Goal: Register for event/course

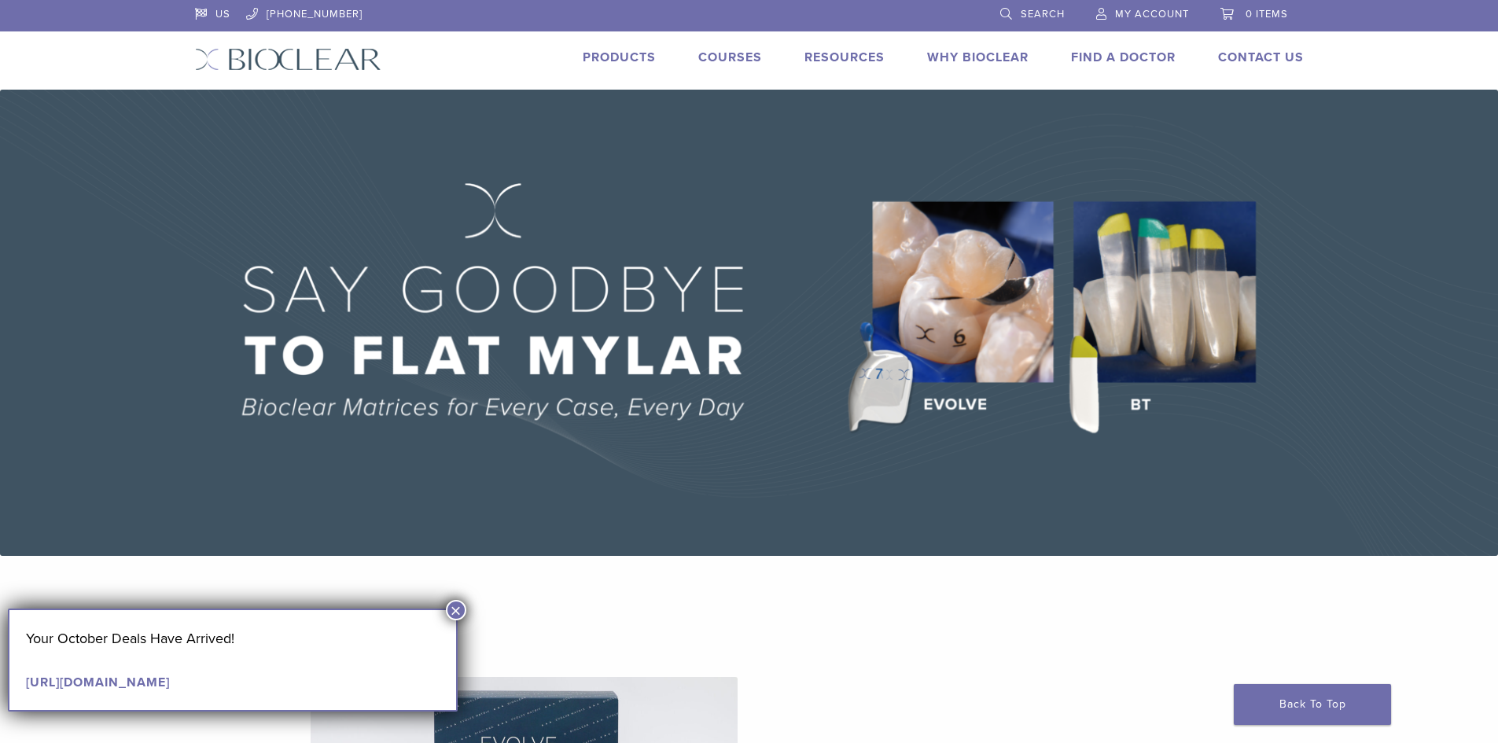
click at [721, 57] on link "Courses" at bounding box center [730, 58] width 64 height 16
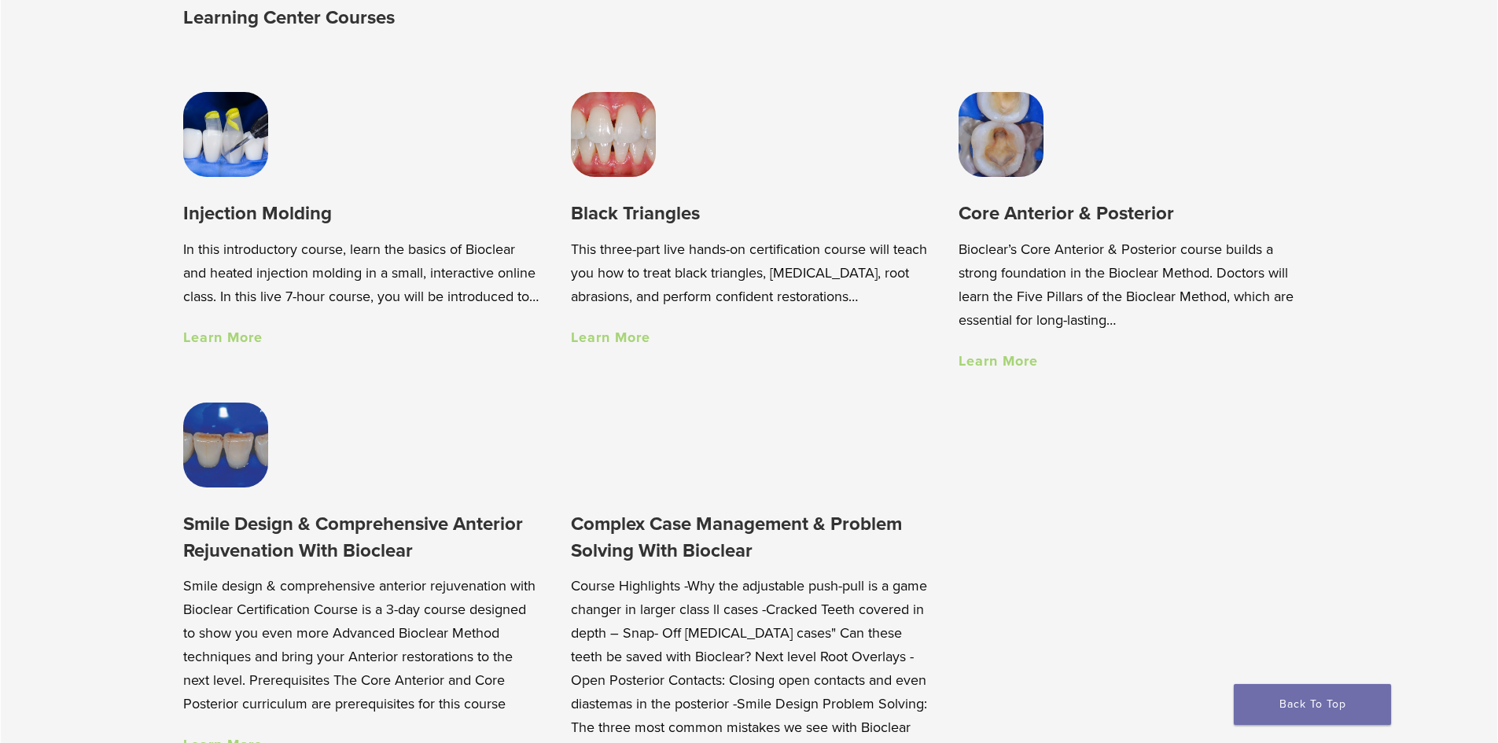
scroll to position [1258, 0]
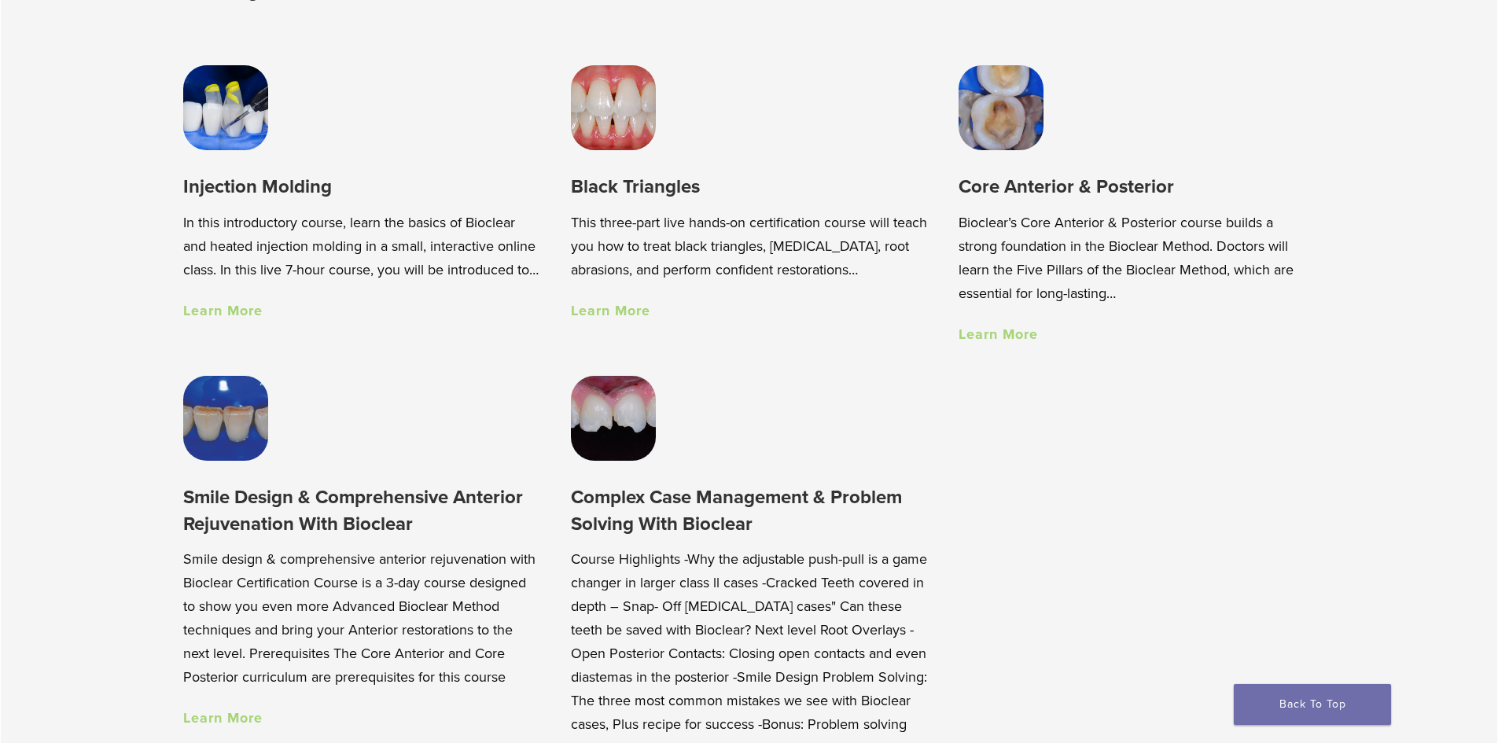
click at [609, 94] on img at bounding box center [613, 107] width 85 height 85
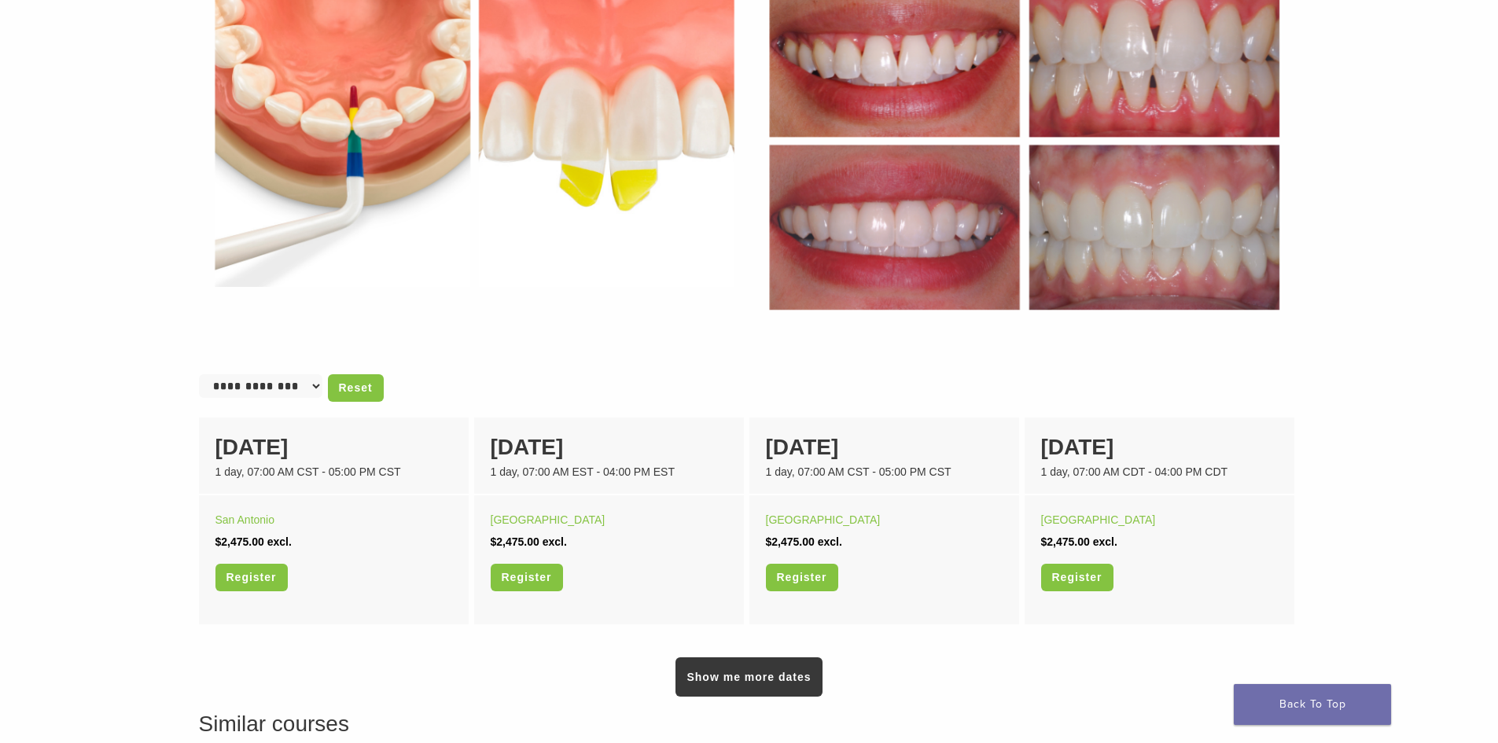
scroll to position [1022, 0]
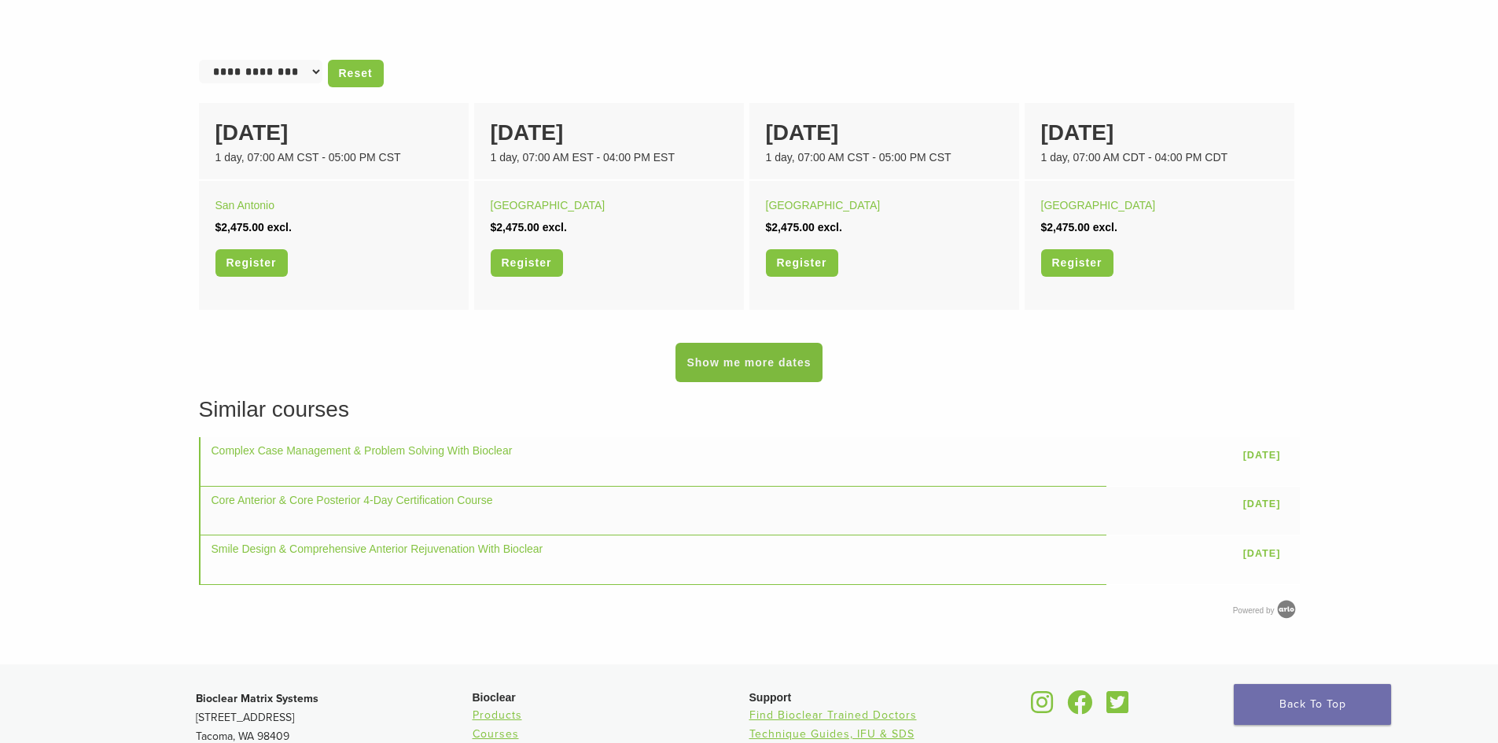
click at [803, 375] on link "Show me more dates" at bounding box center [749, 362] width 146 height 39
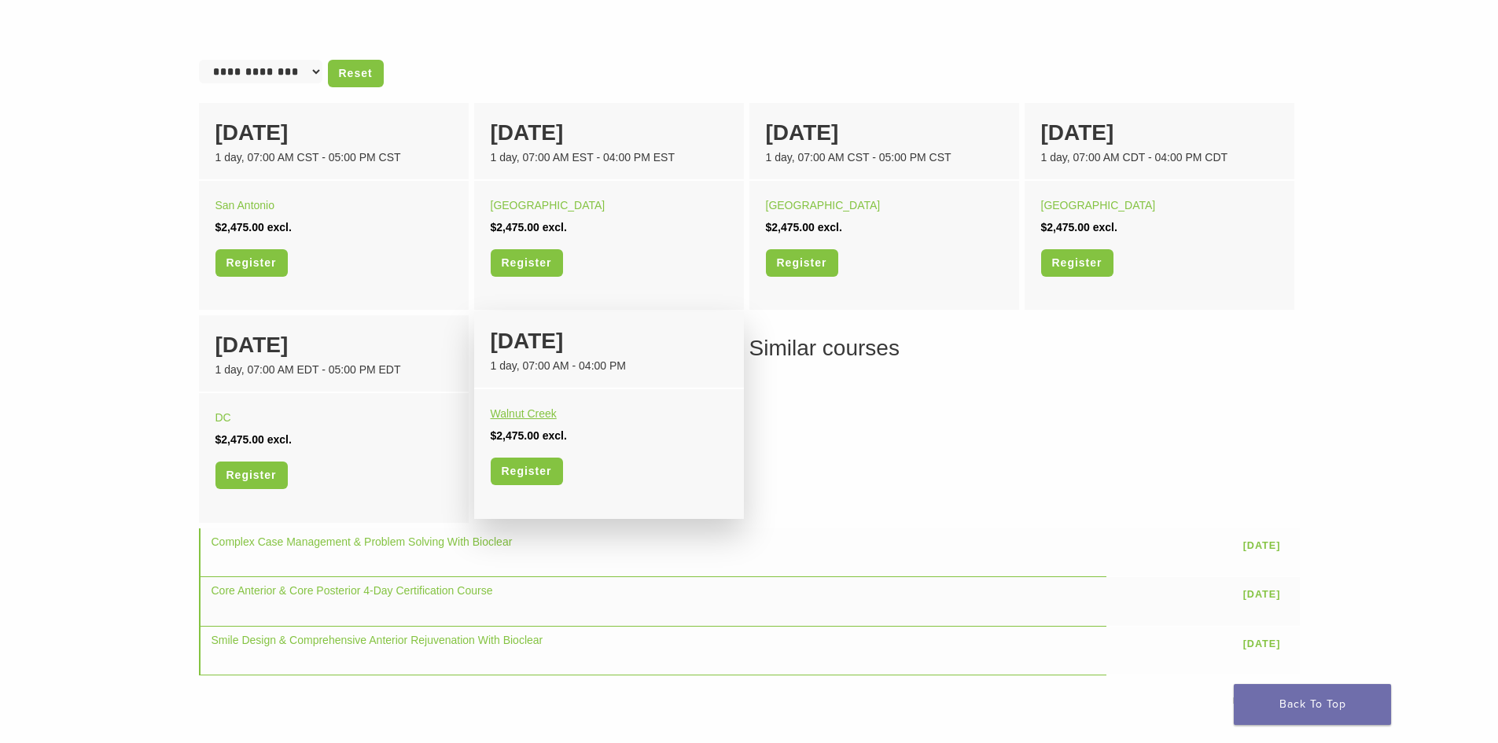
click at [500, 411] on link "Walnut Creek" at bounding box center [524, 413] width 66 height 13
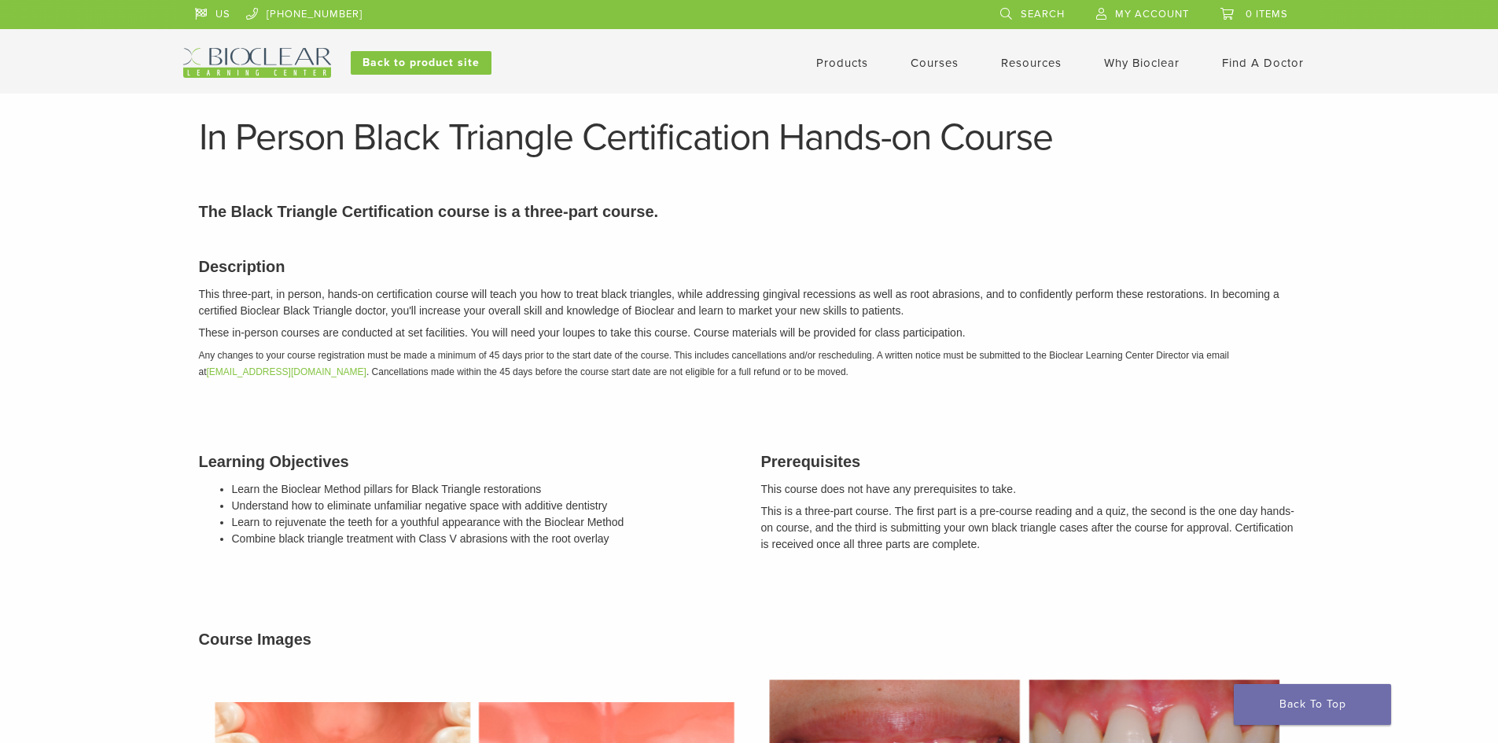
scroll to position [1022, 0]
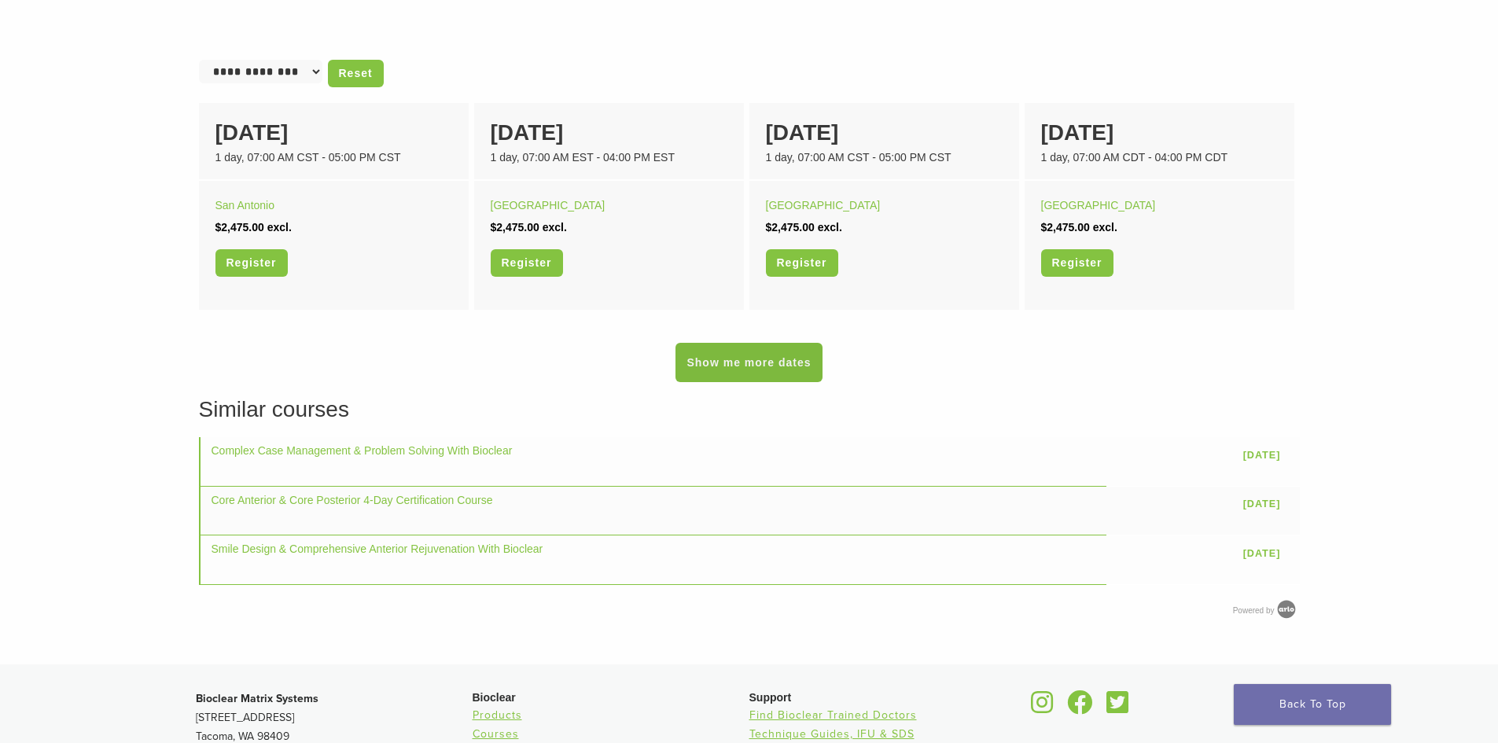
click at [780, 373] on link "Show me more dates" at bounding box center [749, 362] width 146 height 39
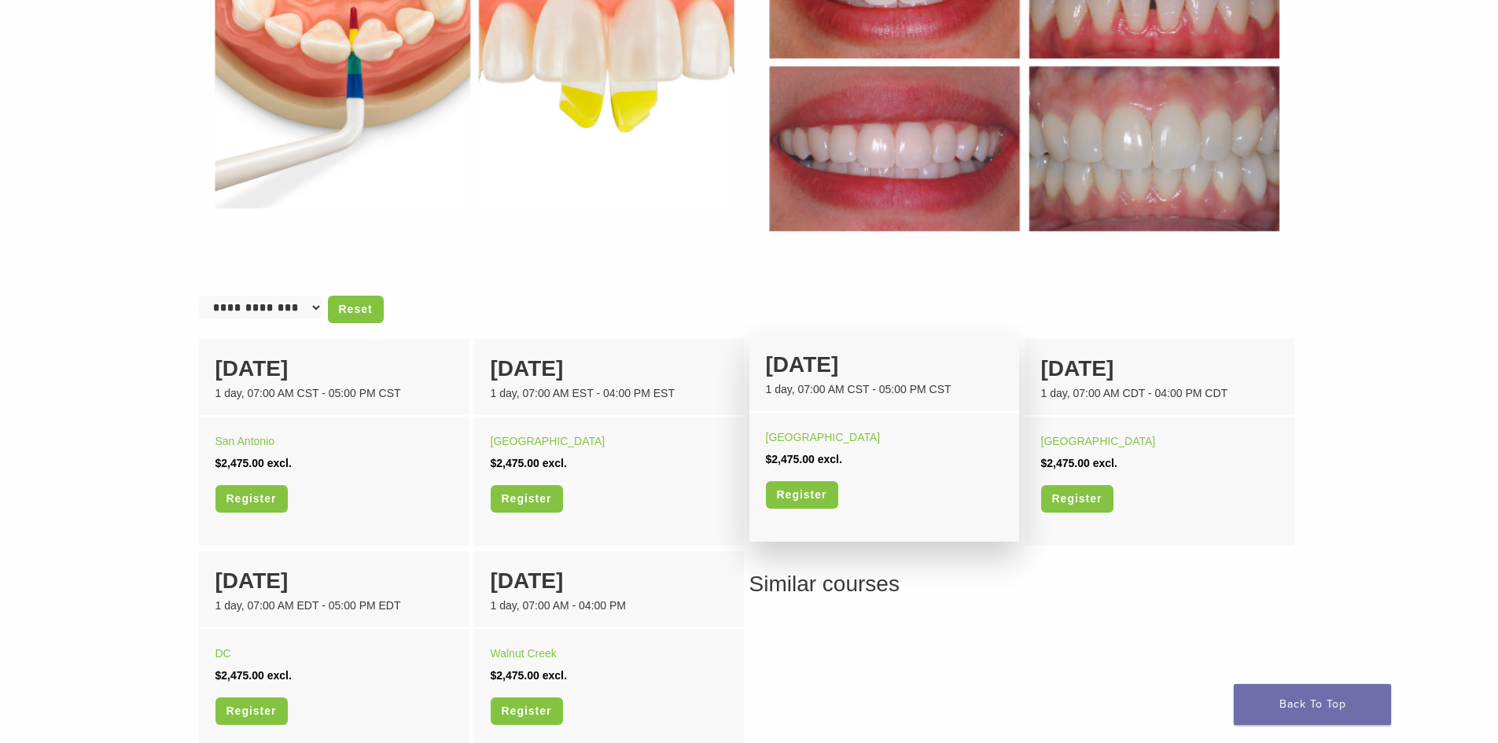
scroll to position [944, 0]
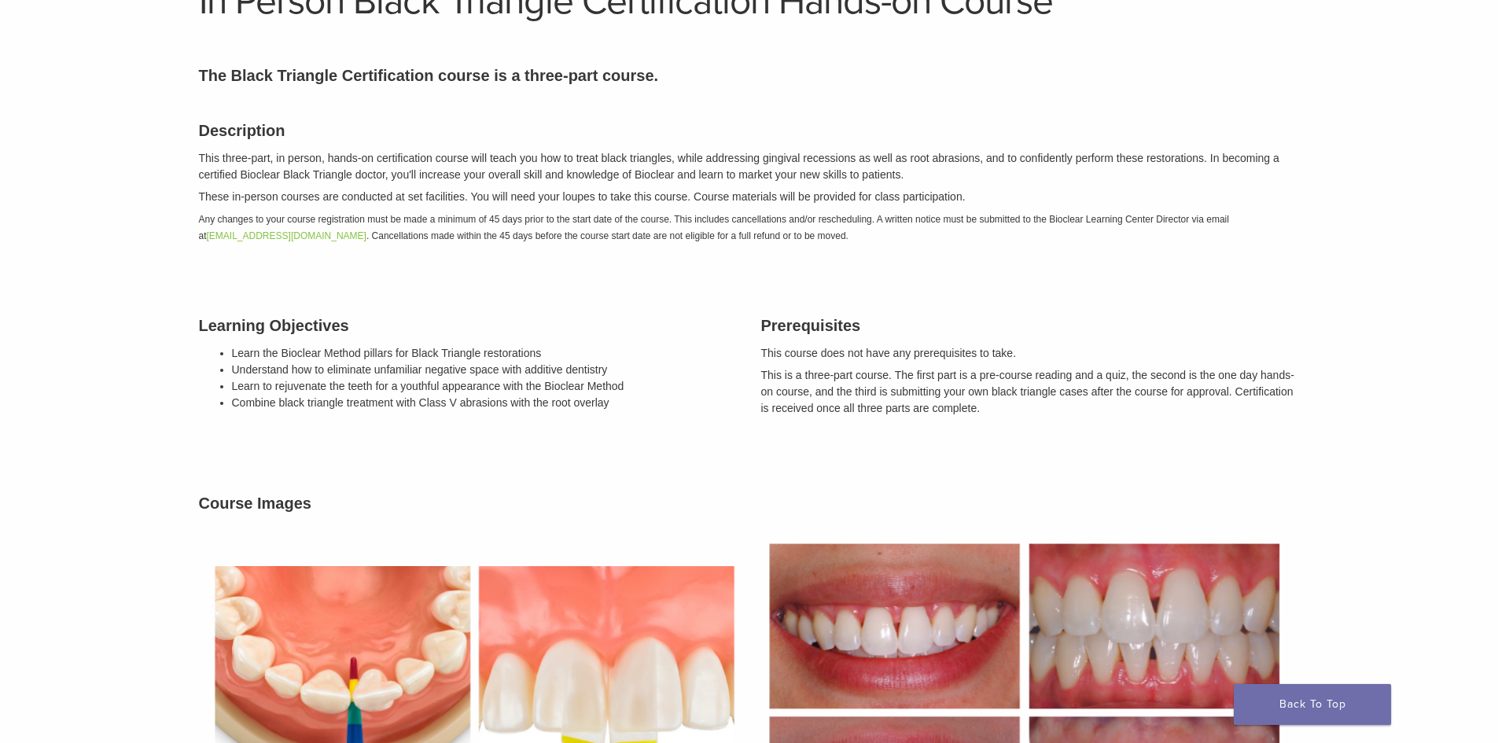
scroll to position [0, 0]
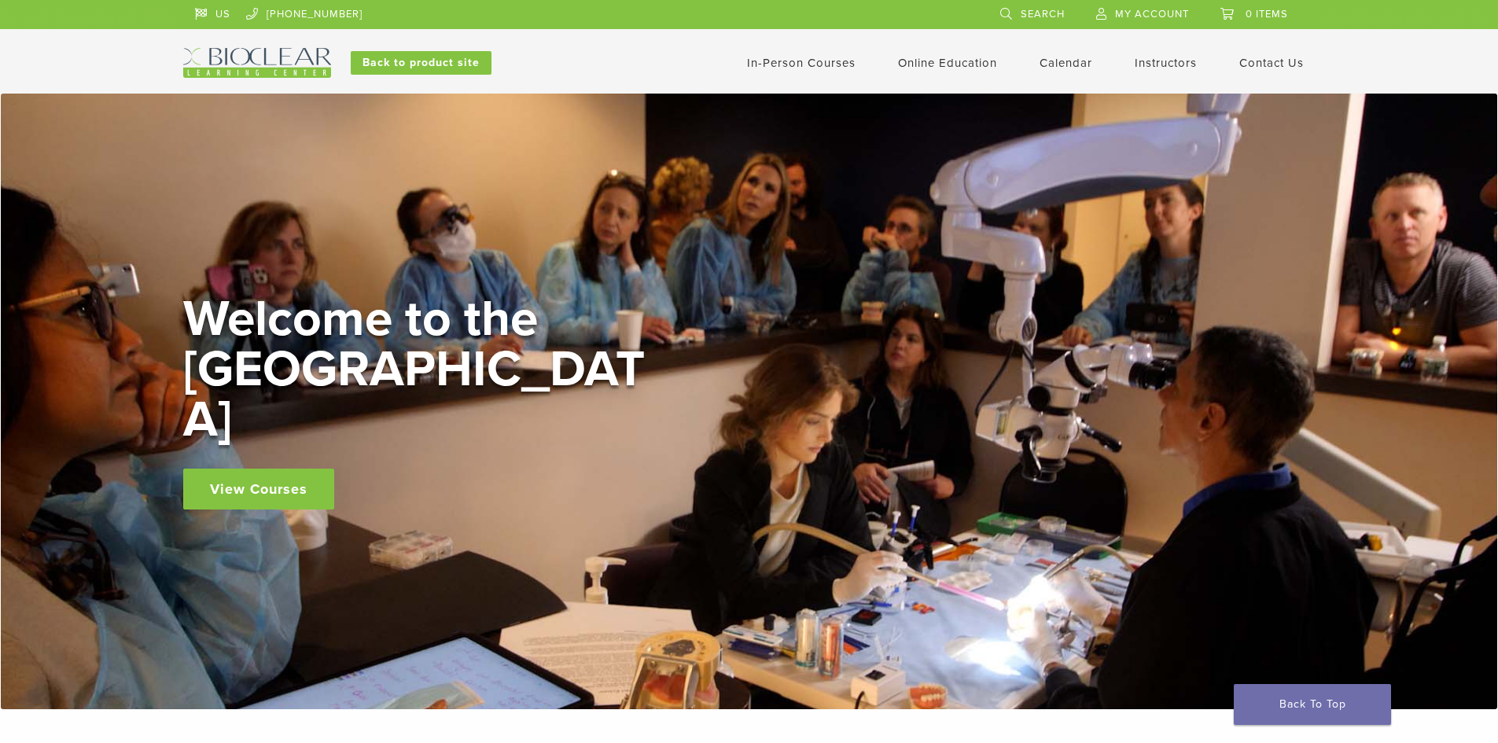
scroll to position [1251, 0]
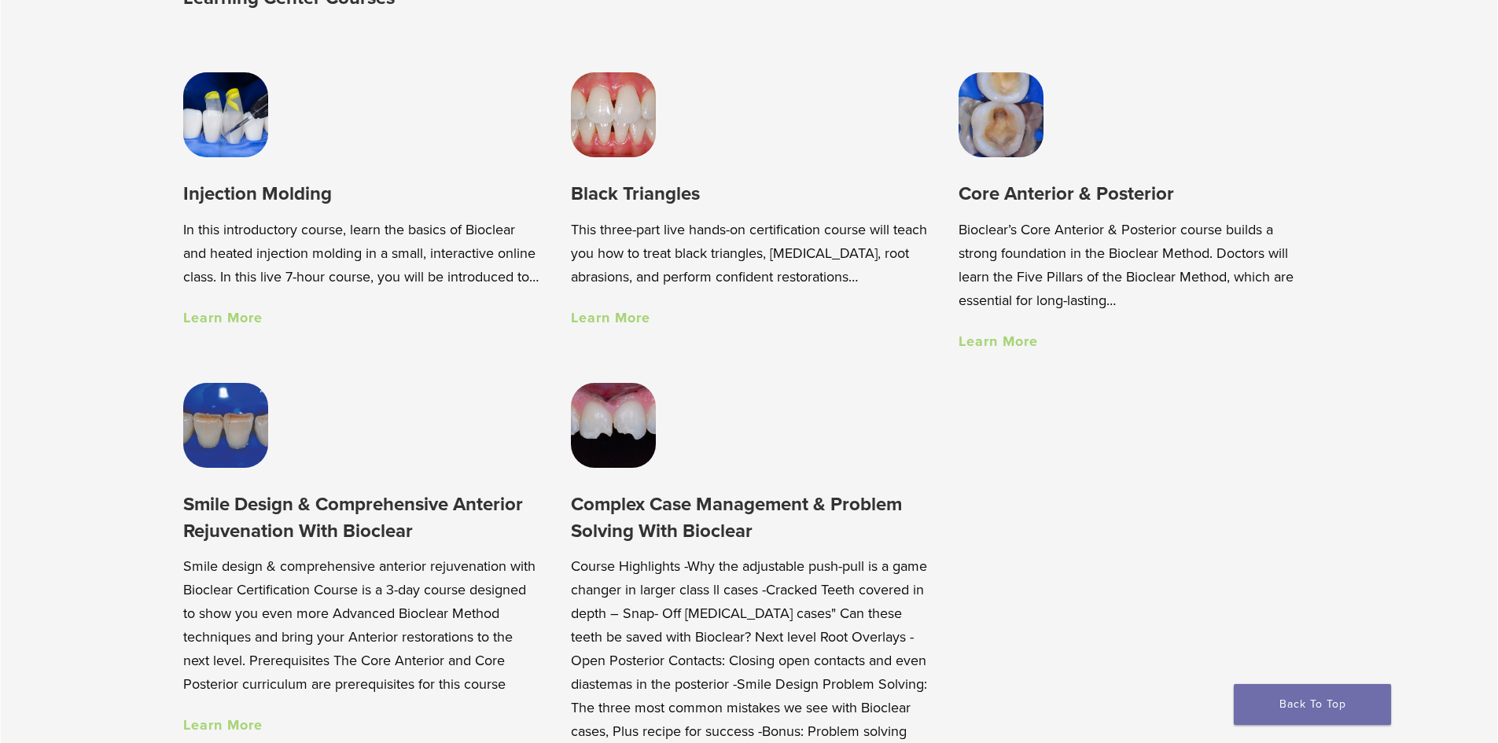
click at [223, 134] on img at bounding box center [225, 114] width 85 height 85
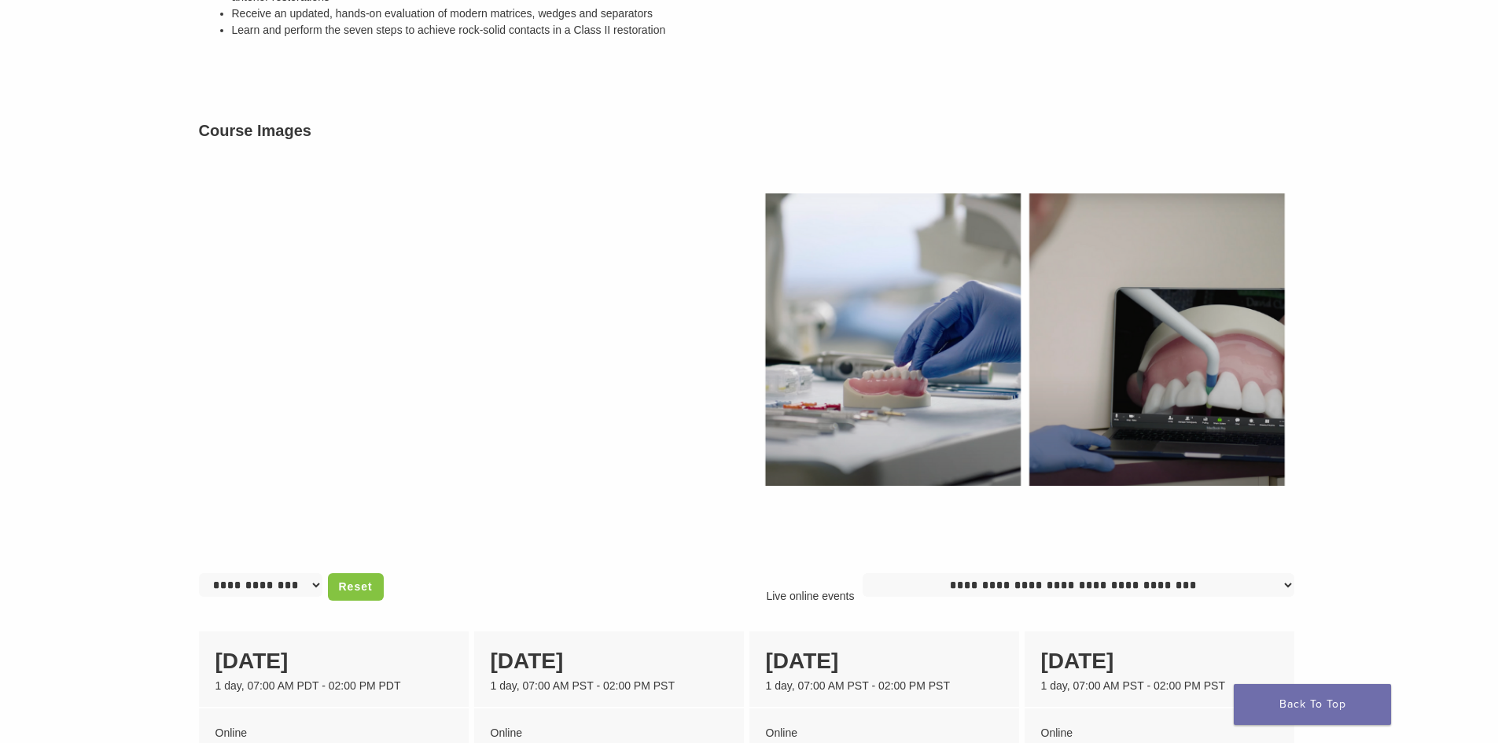
scroll to position [865, 0]
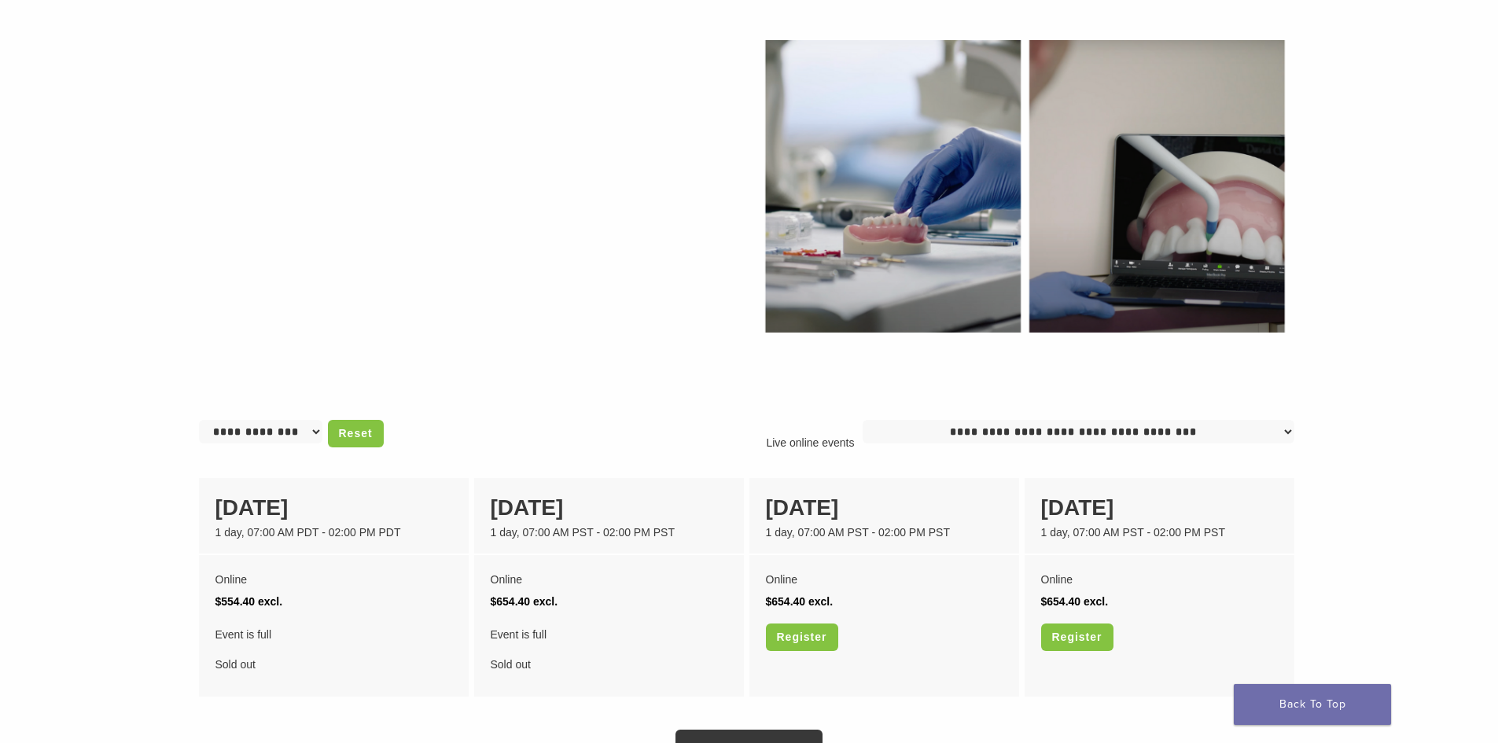
click at [1125, 431] on select "**********" at bounding box center [1079, 432] width 432 height 24
select select "**"
click at [869, 420] on select "**********" at bounding box center [1079, 432] width 432 height 24
click at [1368, 478] on main "An Interactive Virtual Introduction to Injection Molding and The Bioclear Techn…" at bounding box center [749, 79] width 1498 height 1650
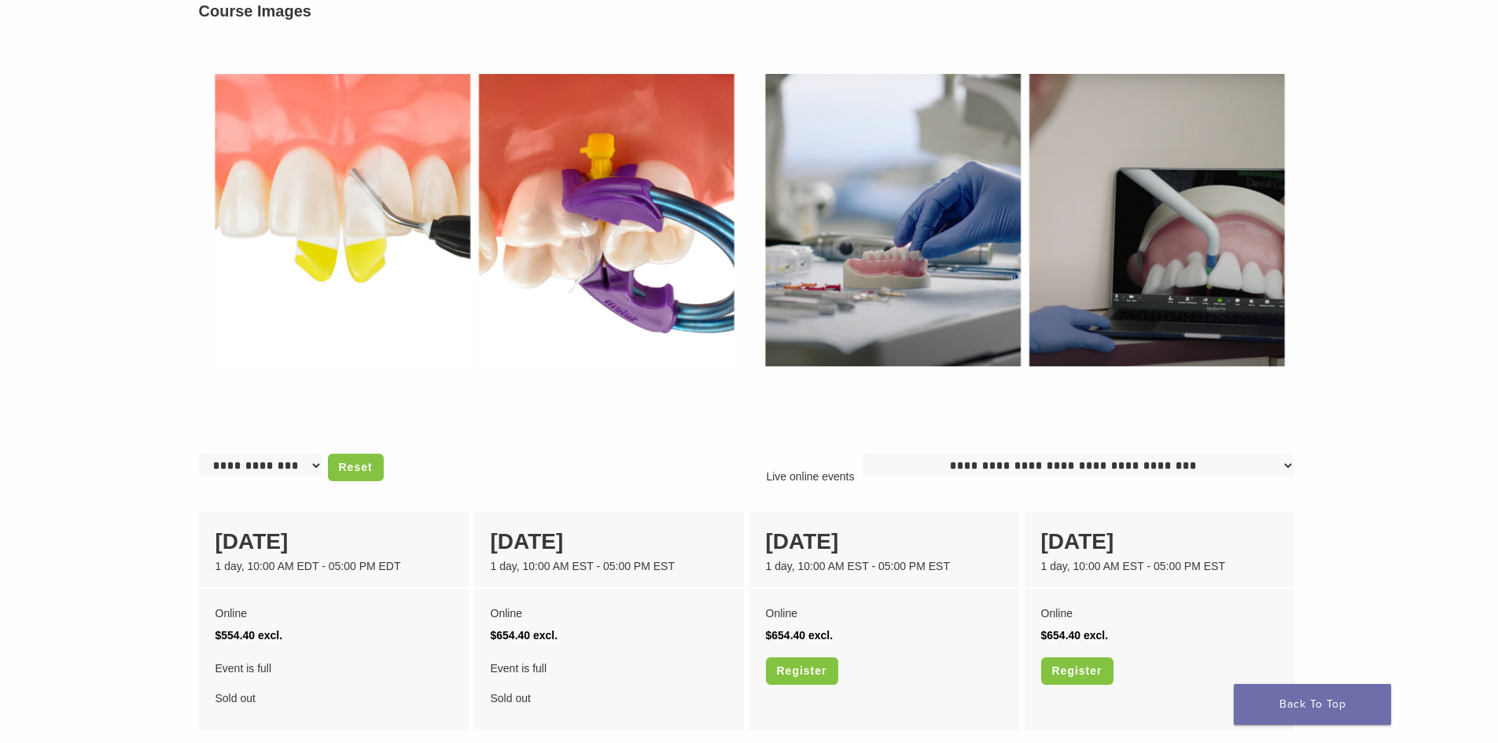
scroll to position [944, 0]
